Goal: Task Accomplishment & Management: Use online tool/utility

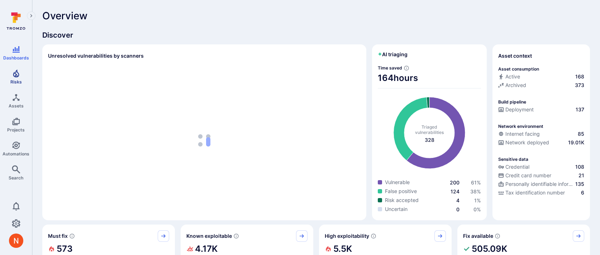
click at [16, 86] on link "Risks" at bounding box center [16, 76] width 32 height 21
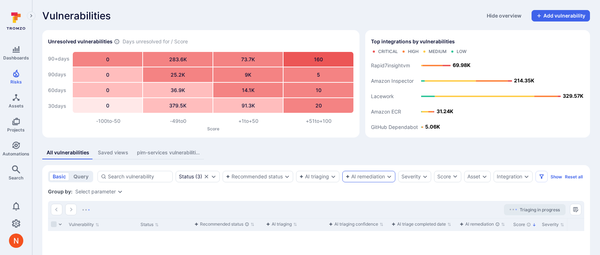
click at [359, 172] on div "AI remediation" at bounding box center [368, 176] width 53 height 11
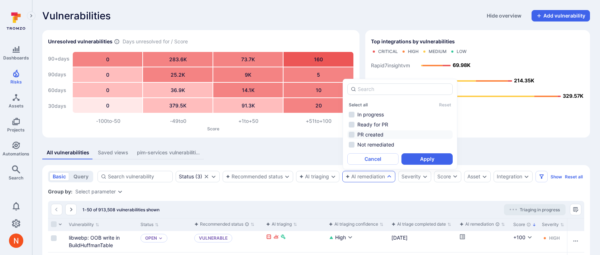
click at [376, 134] on li "PR created" at bounding box center [399, 134] width 105 height 9
click at [391, 125] on li "Ready for PR" at bounding box center [399, 124] width 105 height 9
click at [422, 158] on button "Apply" at bounding box center [426, 158] width 51 height 11
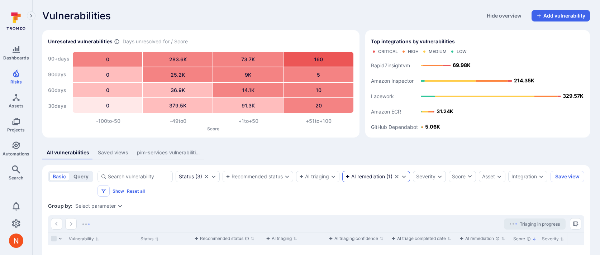
click at [363, 173] on div "AI remediation ( 1 )" at bounding box center [376, 176] width 68 height 11
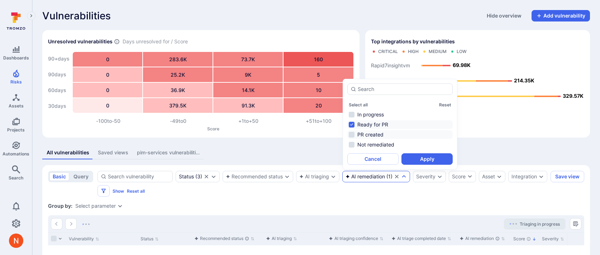
click at [380, 135] on li "PR created" at bounding box center [399, 134] width 105 height 9
click at [381, 122] on li "Ready for PR" at bounding box center [399, 124] width 105 height 9
click at [418, 161] on button "Apply" at bounding box center [426, 158] width 51 height 11
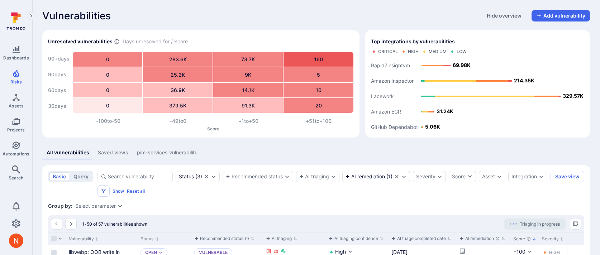
click at [415, 155] on div "All vulnerabilities Saved views pim-services vulnerabilities" at bounding box center [316, 152] width 548 height 13
click at [380, 173] on div "AI remediation ( 1 )" at bounding box center [376, 176] width 68 height 11
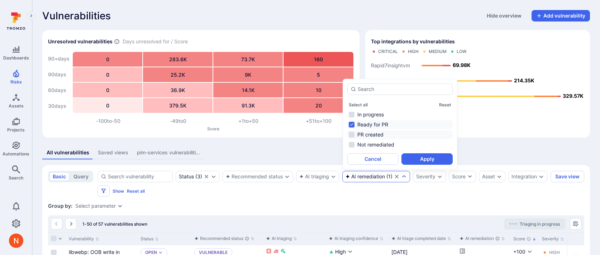
click at [387, 133] on li "PR created" at bounding box center [399, 134] width 105 height 9
click at [391, 125] on li "Ready for PR" at bounding box center [399, 124] width 105 height 9
click at [411, 157] on button "Apply" at bounding box center [426, 158] width 51 height 11
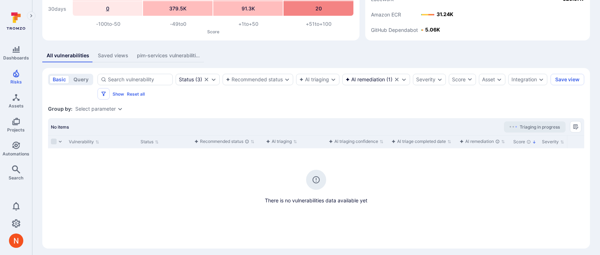
scroll to position [101, 0]
